Goal: Task Accomplishment & Management: Manage account settings

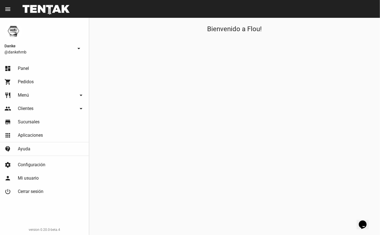
click at [23, 68] on span "Panel" at bounding box center [23, 69] width 11 height 6
click at [214, 33] on h1 "Bienvenido a Flou!" at bounding box center [234, 28] width 55 height 9
click at [28, 69] on span "Panel" at bounding box center [23, 69] width 11 height 6
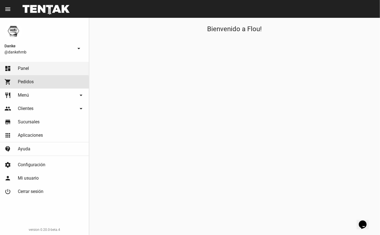
click at [28, 83] on span "Pedidos" at bounding box center [26, 82] width 16 height 6
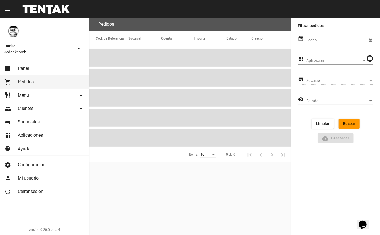
click at [28, 69] on span "Panel" at bounding box center [23, 69] width 11 height 6
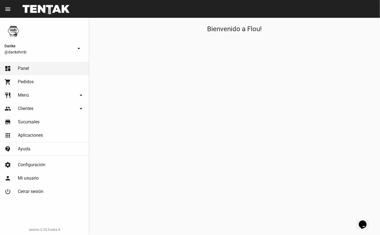
click at [365, 220] on icon "Widget de Chat" at bounding box center [363, 224] width 8 height 8
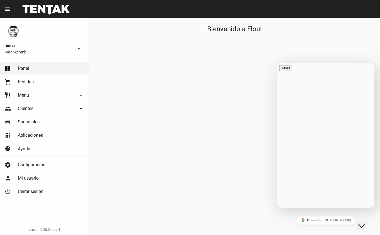
click at [365, 224] on icon "Widget de Chat" at bounding box center [361, 226] width 7 height 4
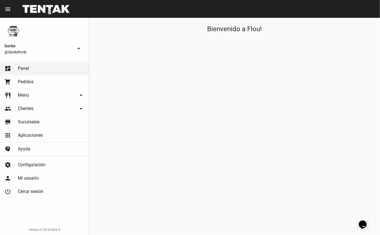
click at [363, 222] on icon "Widget de Chat" at bounding box center [363, 224] width 8 height 8
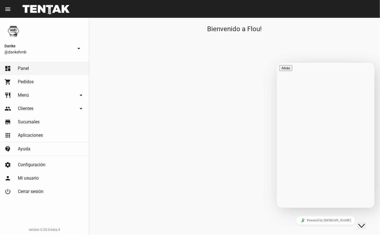
click at [226, 144] on div "Bienvenido a Flou!" at bounding box center [234, 126] width 291 height 217
radio input "true"
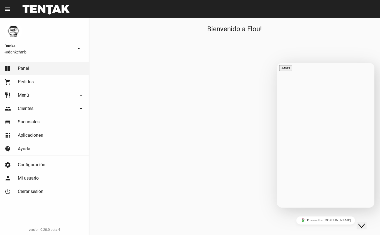
type input "DANKE"
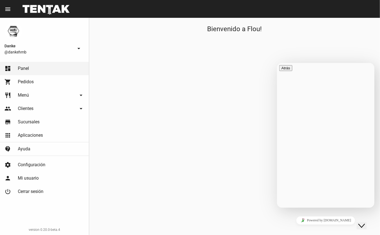
type textarea "NO ME CARGA LA PAGINA"
click at [180, 119] on div "Bienvenido a Flou!" at bounding box center [234, 126] width 291 height 217
click at [30, 84] on span "Pedidos" at bounding box center [26, 82] width 16 height 6
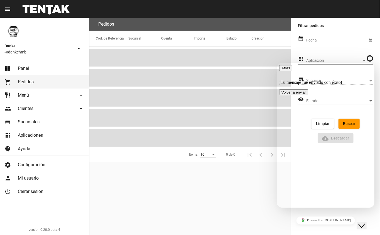
click at [27, 66] on span "Panel" at bounding box center [23, 69] width 11 height 6
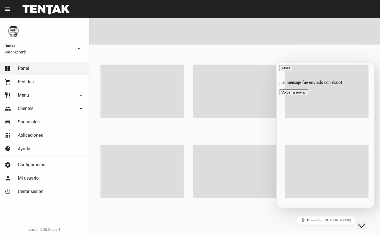
click at [26, 94] on span "Menú" at bounding box center [23, 95] width 11 height 6
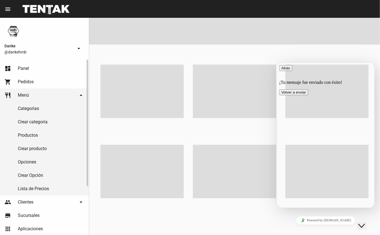
click at [25, 107] on link "Categorías" at bounding box center [44, 108] width 89 height 13
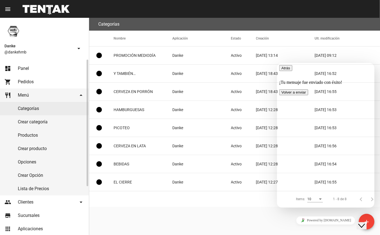
click at [33, 67] on link "dashboard Panel" at bounding box center [44, 68] width 89 height 13
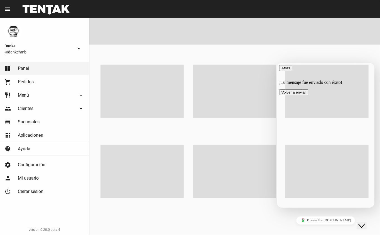
click at [25, 79] on span "Pedidos" at bounding box center [26, 82] width 16 height 6
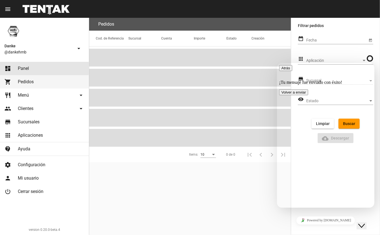
click at [28, 68] on span "Panel" at bounding box center [23, 69] width 11 height 6
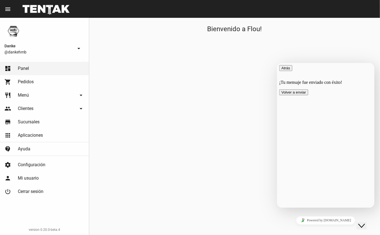
click at [308, 95] on button "Volver a enviar" at bounding box center [293, 92] width 29 height 6
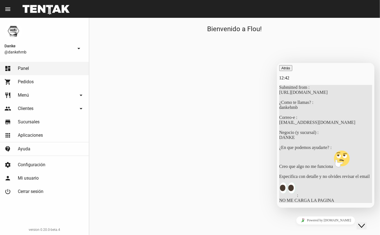
scroll to position [17, 0]
click at [253, 92] on div "Bienvenido a Flou!" at bounding box center [234, 126] width 291 height 217
click at [364, 222] on icon "Close Chat This icon closes the chat window." at bounding box center [361, 225] width 7 height 7
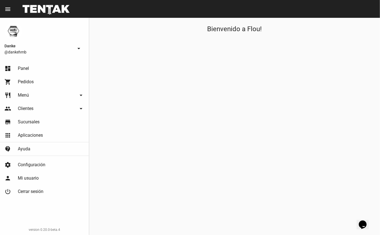
click at [361, 220] on icon "Opens Chat This icon Opens the chat window." at bounding box center [362, 224] width 9 height 9
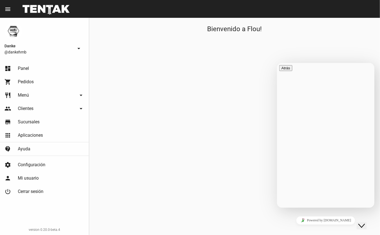
scroll to position [27, 0]
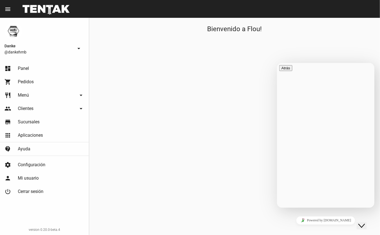
type textarea "NO ME CARGA LA APLICACION"
radio input "true"
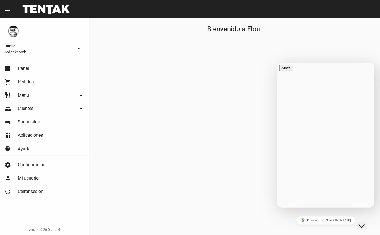
radio input "true"
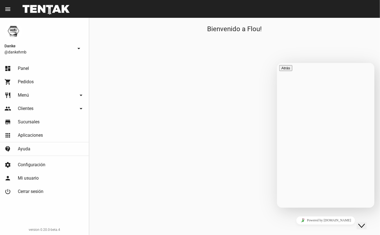
type input "DANKE"
radio input "true"
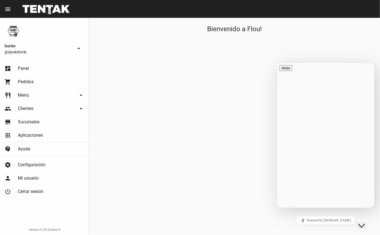
click at [308, 95] on button "Volver a enviar" at bounding box center [293, 92] width 29 height 6
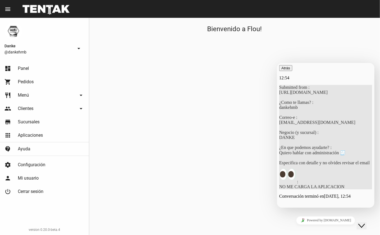
scroll to position [23, 0]
click at [281, 70] on icon "button" at bounding box center [281, 68] width 0 height 4
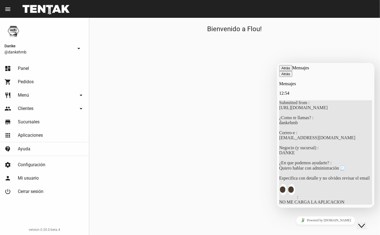
scroll to position [26, 0]
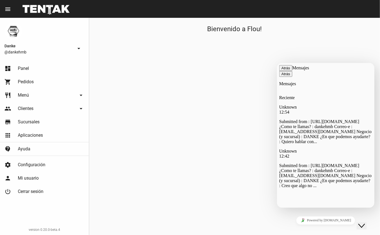
click at [287, 70] on button "Atrás" at bounding box center [285, 68] width 13 height 6
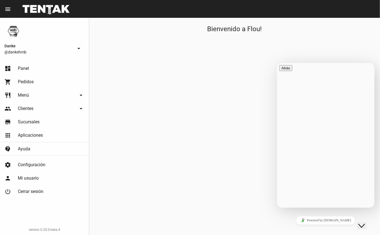
click at [295, 43] on div "Bienvenido a Flou!" at bounding box center [234, 126] width 291 height 217
click at [12, 33] on img at bounding box center [13, 31] width 18 height 18
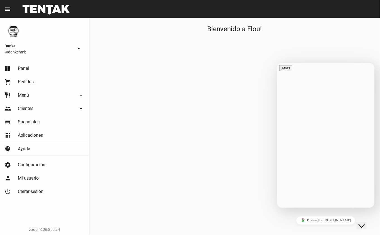
click at [77, 50] on mat-icon "arrow_drop_down" at bounding box center [78, 48] width 7 height 7
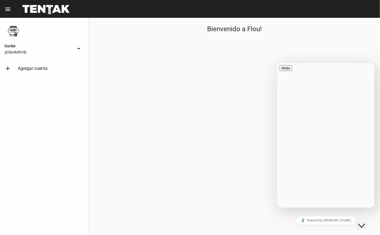
click at [17, 48] on span "Danke" at bounding box center [38, 46] width 69 height 7
click at [18, 53] on span "@dankehmb" at bounding box center [38, 52] width 69 height 6
click at [24, 53] on span "@dankehmb" at bounding box center [38, 52] width 69 height 6
click at [75, 49] on button "arrow_drop_up" at bounding box center [78, 48] width 11 height 11
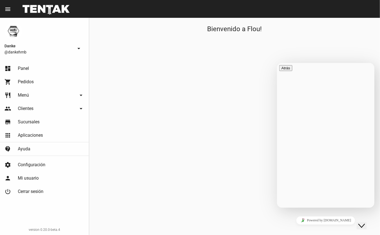
click at [21, 176] on span "Mi usuario" at bounding box center [28, 178] width 21 height 6
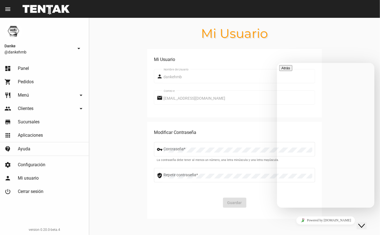
click at [359, 222] on div "Close Chat This icon closes the chat window." at bounding box center [361, 225] width 7 height 7
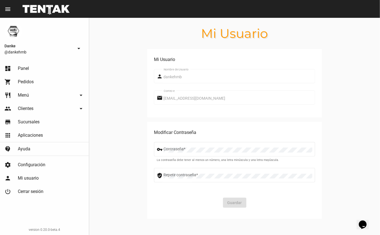
click at [15, 70] on link "dashboard Panel" at bounding box center [44, 68] width 89 height 13
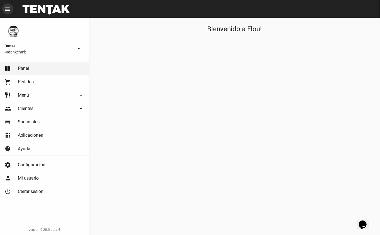
click at [8, 10] on mat-icon "menu" at bounding box center [7, 9] width 7 height 7
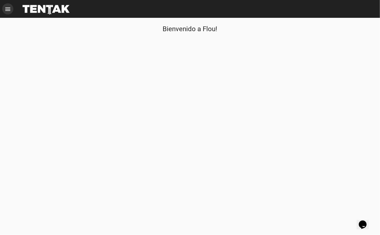
click at [12, 10] on button "menu" at bounding box center [7, 8] width 11 height 11
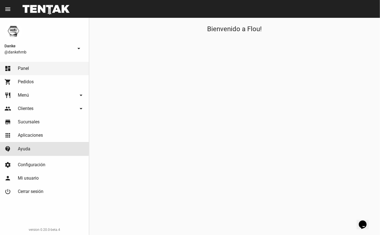
click at [31, 148] on link "contact_support [PERSON_NAME]" at bounding box center [44, 148] width 89 height 13
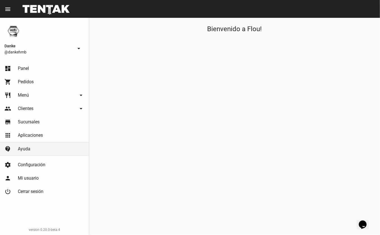
click at [364, 220] on icon "Widget de Chat" at bounding box center [363, 224] width 8 height 8
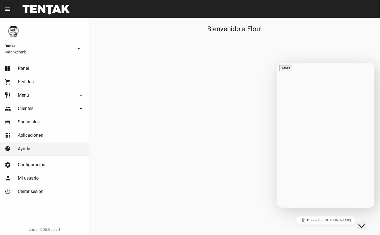
scroll to position [88, 0]
radio input "true"
type input "DANKE"
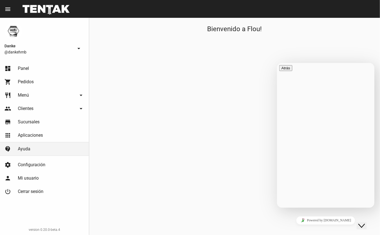
type textarea "NO ME CARGA LA PAGINA"
radio input "true"
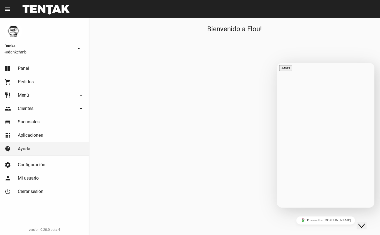
click at [365, 222] on icon "Close Chat This icon closes the chat window." at bounding box center [361, 225] width 7 height 7
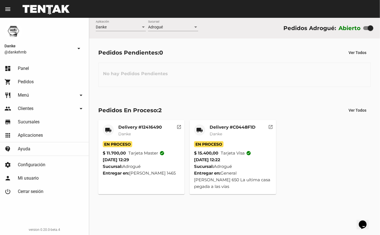
click at [128, 128] on mat-card-title "Delivery #12416490" at bounding box center [139, 127] width 43 height 6
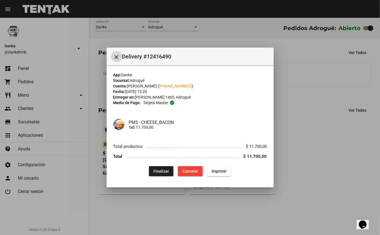
click at [158, 176] on button "Finalizar" at bounding box center [161, 171] width 24 height 10
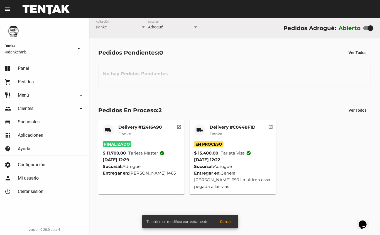
click at [220, 128] on mat-card-title "Delivery #C0448F1D" at bounding box center [233, 127] width 46 height 6
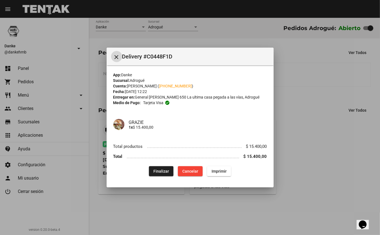
click at [161, 171] on span "Finalizar" at bounding box center [161, 171] width 16 height 4
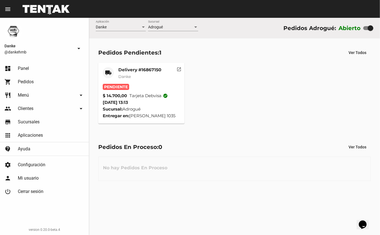
click at [124, 68] on mat-card-title "Delivery #16867150" at bounding box center [139, 70] width 43 height 6
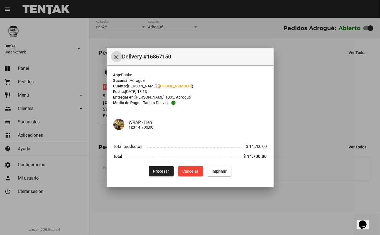
click at [163, 172] on span "Procesar" at bounding box center [161, 171] width 16 height 4
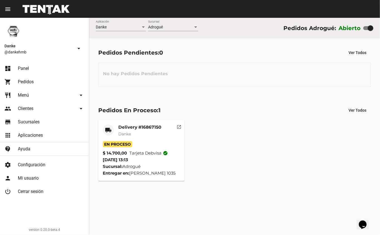
click at [128, 126] on mat-card-title "Delivery #16867150" at bounding box center [139, 127] width 43 height 6
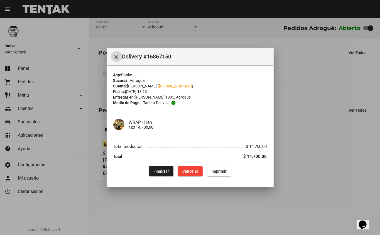
click at [302, 183] on div at bounding box center [190, 117] width 380 height 235
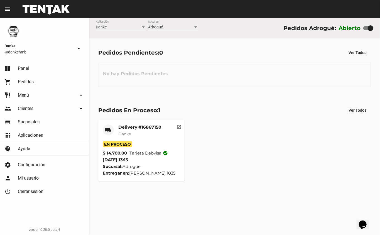
click at [121, 137] on div "Delivery #16867150 Danke" at bounding box center [139, 132] width 43 height 17
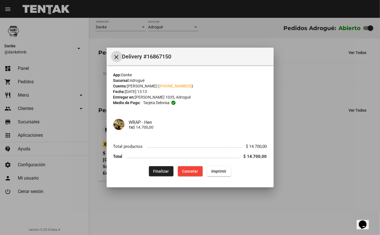
click at [153, 171] on button "Finalizar" at bounding box center [161, 171] width 24 height 10
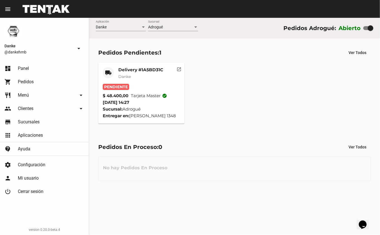
click at [126, 67] on mat-card-title "Delivery #1A5BD31C" at bounding box center [140, 70] width 45 height 6
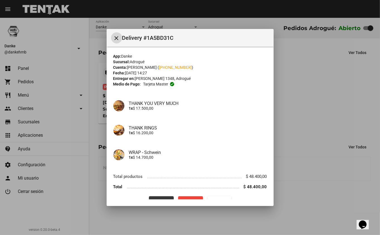
scroll to position [11, 0]
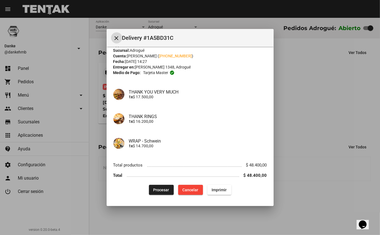
click at [158, 188] on span "Procesar" at bounding box center [161, 190] width 16 height 4
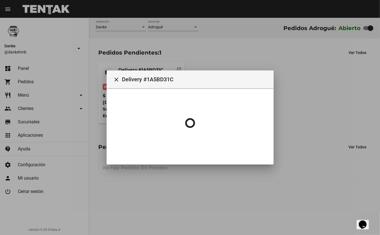
scroll to position [0, 0]
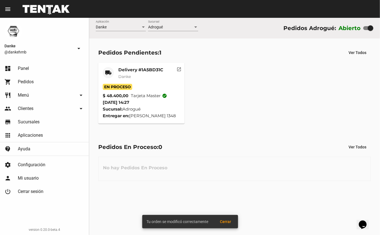
click at [133, 70] on mat-card-title "Delivery #1A5BD31C" at bounding box center [140, 70] width 45 height 6
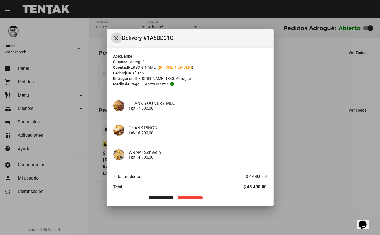
scroll to position [11, 0]
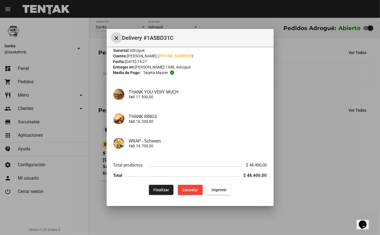
click at [327, 159] on div at bounding box center [190, 117] width 380 height 235
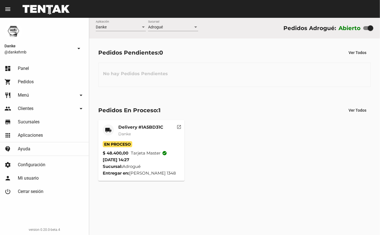
click at [119, 126] on mat-card-title "Delivery #1A5BD31C" at bounding box center [140, 127] width 45 height 6
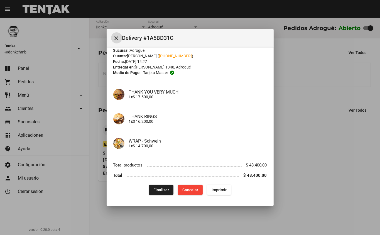
click at [156, 190] on span "Finalizar" at bounding box center [161, 190] width 16 height 4
